Goal: Transaction & Acquisition: Book appointment/travel/reservation

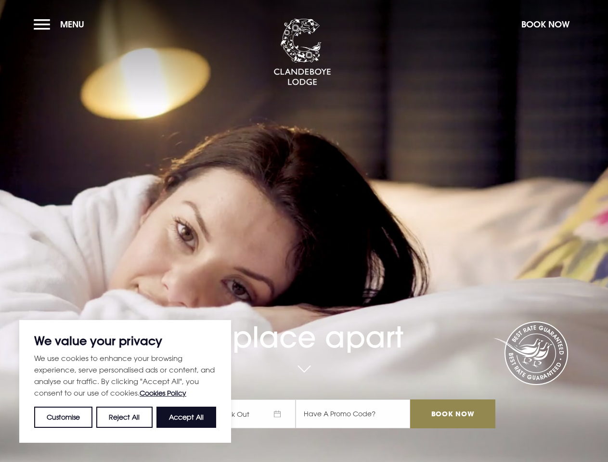
click at [304, 231] on div "A place apart Check In Check Out Mon Tue Wed Thur Fri Sat Sun Mon Tue Wed Thur …" at bounding box center [304, 324] width 394 height 228
click at [64, 418] on button "Customise" at bounding box center [63, 417] width 58 height 21
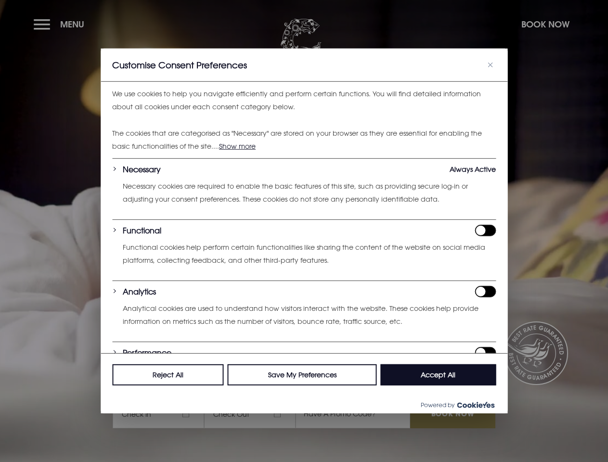
click at [125, 113] on p "We use cookies to help you navigate efficiently and perform certain functions. …" at bounding box center [304, 101] width 384 height 26
click at [186, 386] on button "Reject All" at bounding box center [168, 375] width 112 height 21
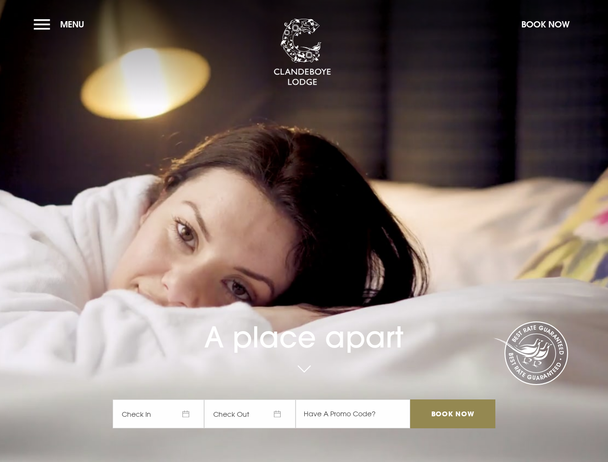
click at [61, 24] on span "Menu" at bounding box center [72, 24] width 24 height 11
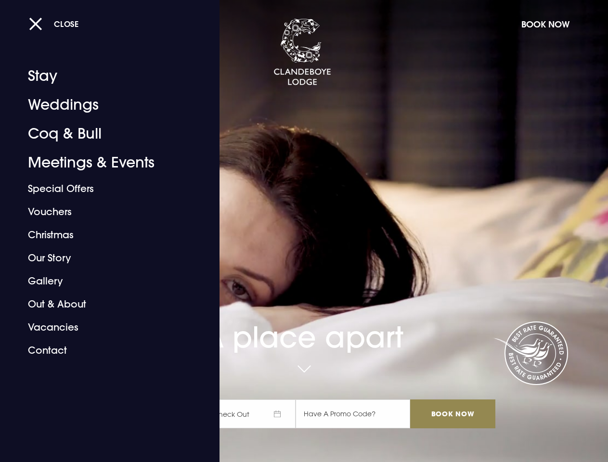
click at [545, 24] on button "Book Now" at bounding box center [546, 24] width 58 height 21
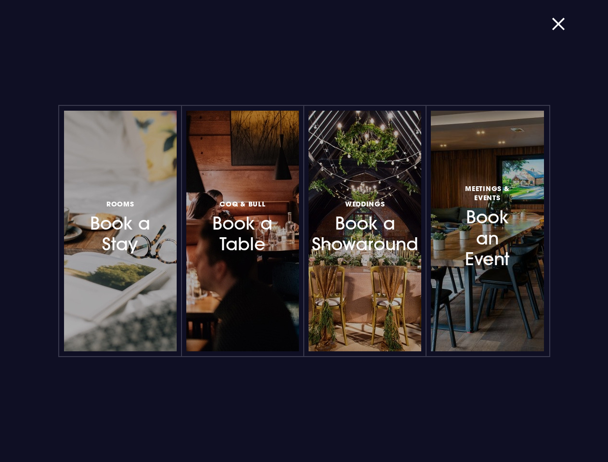
click at [254, 414] on div "Rooms Book a Stay Coq & Bull Book a Table Weddings Book a Showaround Meetings &…" at bounding box center [304, 231] width 589 height 462
